Goal: Task Accomplishment & Management: Manage account settings

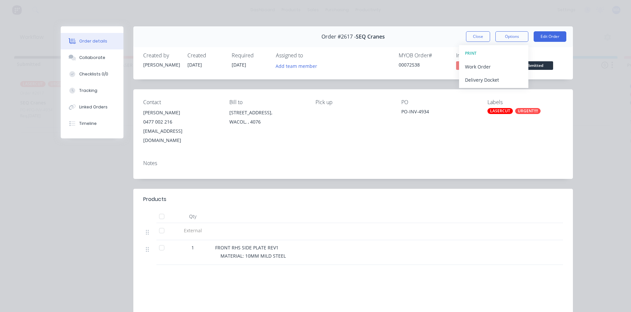
click at [478, 35] on button "Close" at bounding box center [478, 36] width 24 height 11
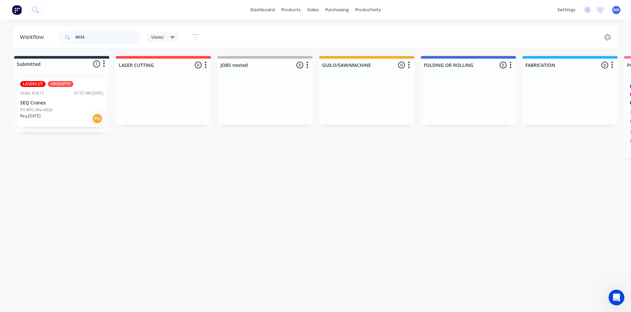
drag, startPoint x: 103, startPoint y: 40, endPoint x: 49, endPoint y: 45, distance: 54.0
click at [49, 45] on header "Workflow 4934 Views Save new view None (Default) edit Show/Hide statuses Show l…" at bounding box center [315, 36] width 605 height 21
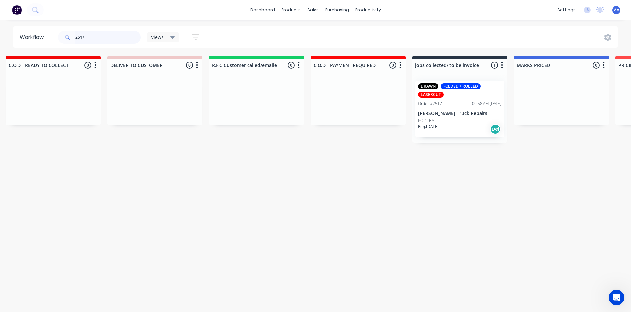
scroll to position [0, 923]
type input "2517"
click at [472, 118] on div "PO #TBA" at bounding box center [459, 121] width 83 height 6
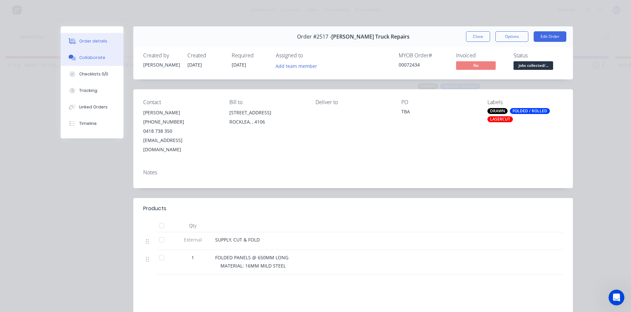
click at [94, 57] on div "Collaborate" at bounding box center [92, 58] width 26 height 6
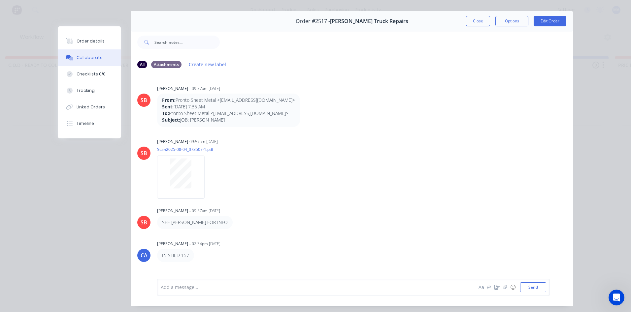
scroll to position [0, 0]
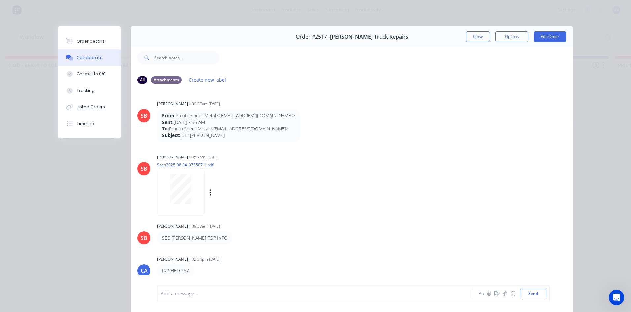
click at [161, 183] on div at bounding box center [181, 189] width 42 height 30
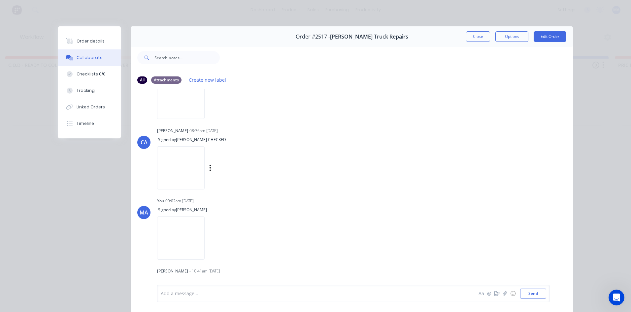
scroll to position [132, 0]
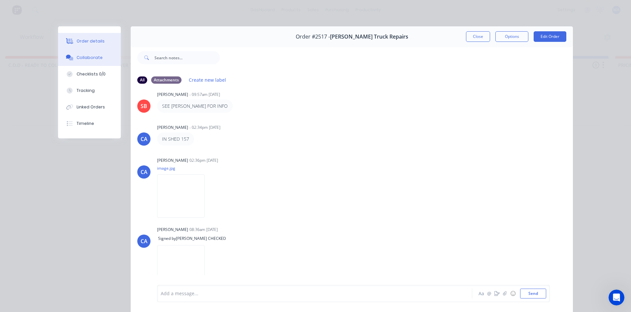
click at [108, 34] on button "Order details" at bounding box center [89, 41] width 63 height 16
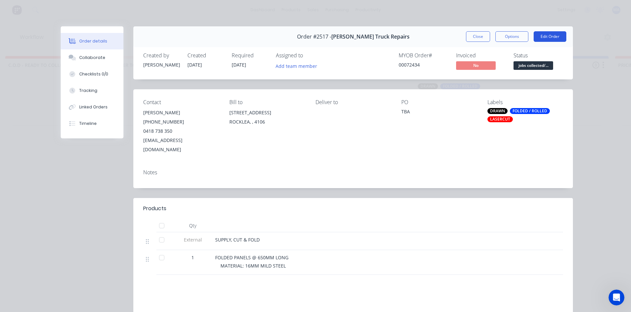
click at [543, 36] on button "Edit Order" at bounding box center [549, 36] width 33 height 11
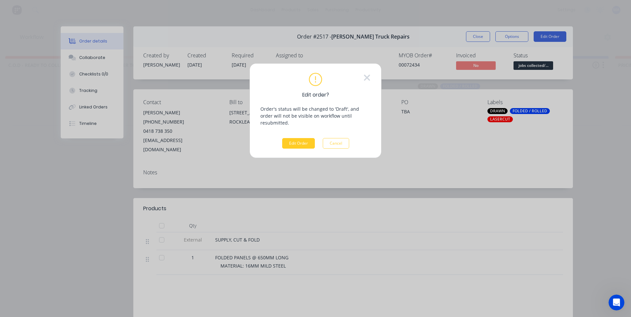
click at [300, 138] on button "Edit Order" at bounding box center [298, 143] width 33 height 11
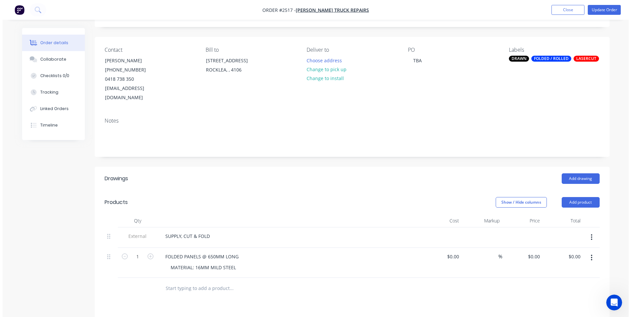
scroll to position [99, 0]
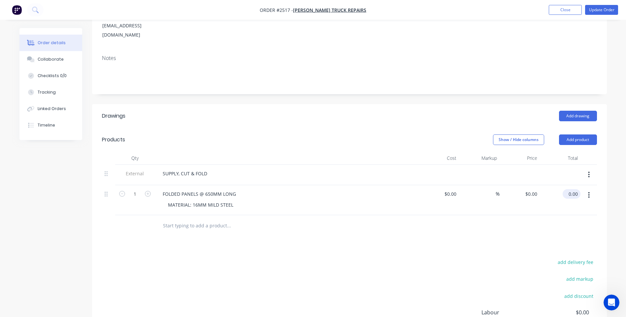
click at [572, 189] on input "0.00" at bounding box center [572, 194] width 15 height 10
type input "744"
type input "$744.00"
click at [551, 215] on div at bounding box center [349, 225] width 495 height 21
click at [595, 13] on button "Update Order" at bounding box center [601, 10] width 33 height 10
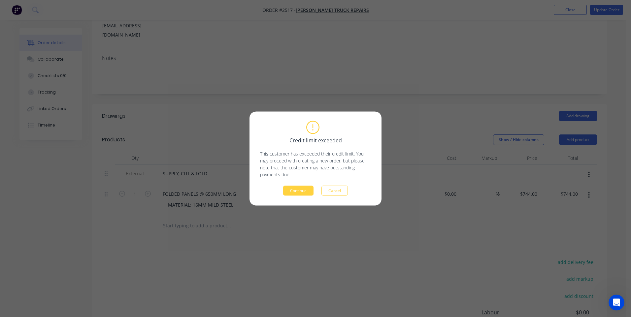
click at [326, 192] on button "Cancel" at bounding box center [334, 191] width 26 height 10
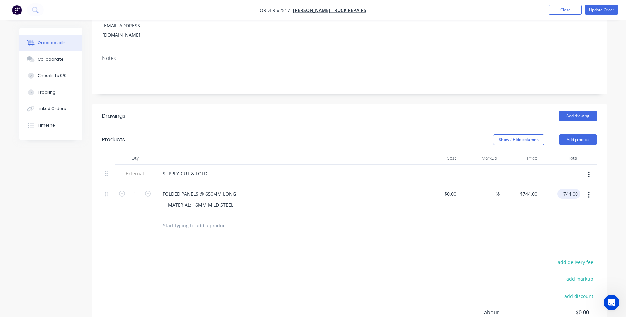
click at [573, 189] on input "744.00" at bounding box center [570, 194] width 20 height 10
type input "829.40"
type input "$829.40"
click at [501, 240] on div "Drawings Add drawing Products Show / Hide columns Add product Qty Cost Markup P…" at bounding box center [349, 249] width 514 height 291
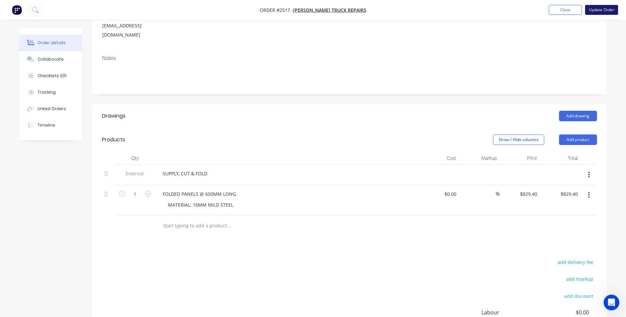
click at [608, 11] on button "Update Order" at bounding box center [601, 10] width 33 height 10
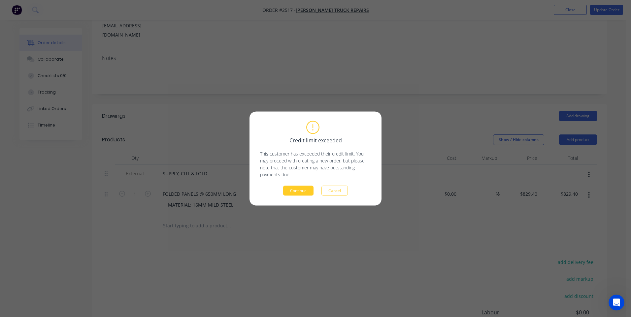
click at [296, 192] on button "Continue" at bounding box center [298, 191] width 30 height 10
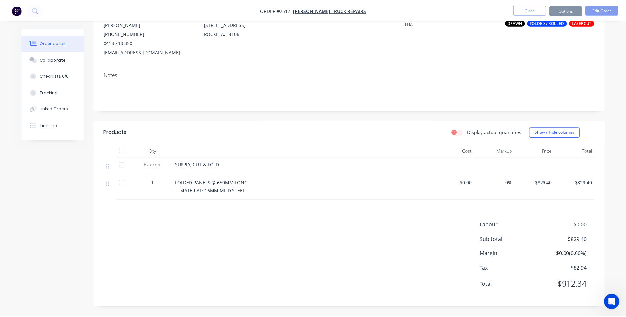
scroll to position [72, 0]
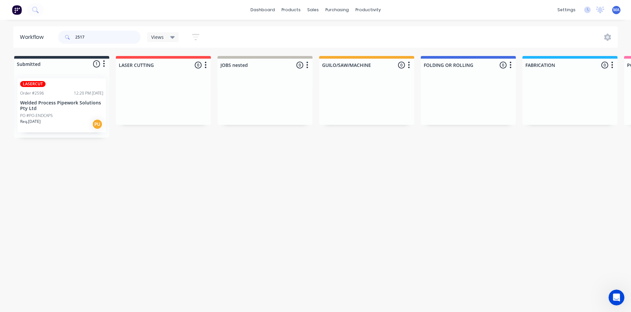
drag, startPoint x: 72, startPoint y: 36, endPoint x: 49, endPoint y: 37, distance: 22.8
click at [49, 37] on header "Workflow 2517 Views Save new view None (Default) edit Show/Hide statuses Show l…" at bounding box center [315, 36] width 605 height 21
